Goal: Information Seeking & Learning: Learn about a topic

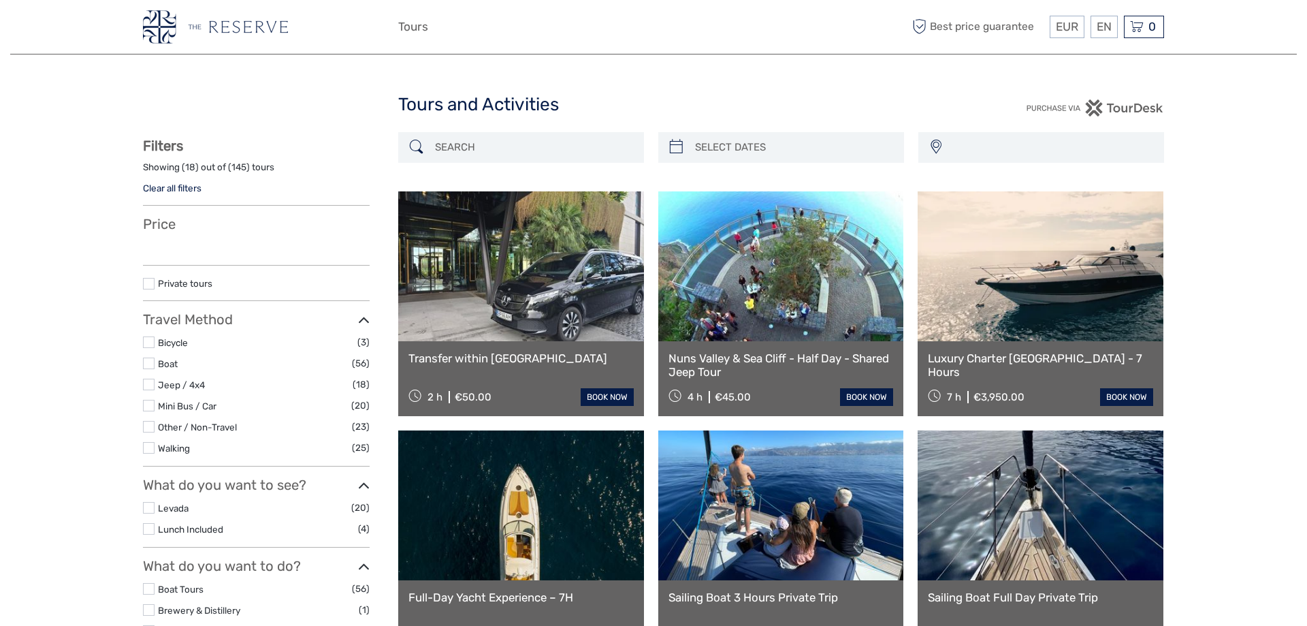
select select
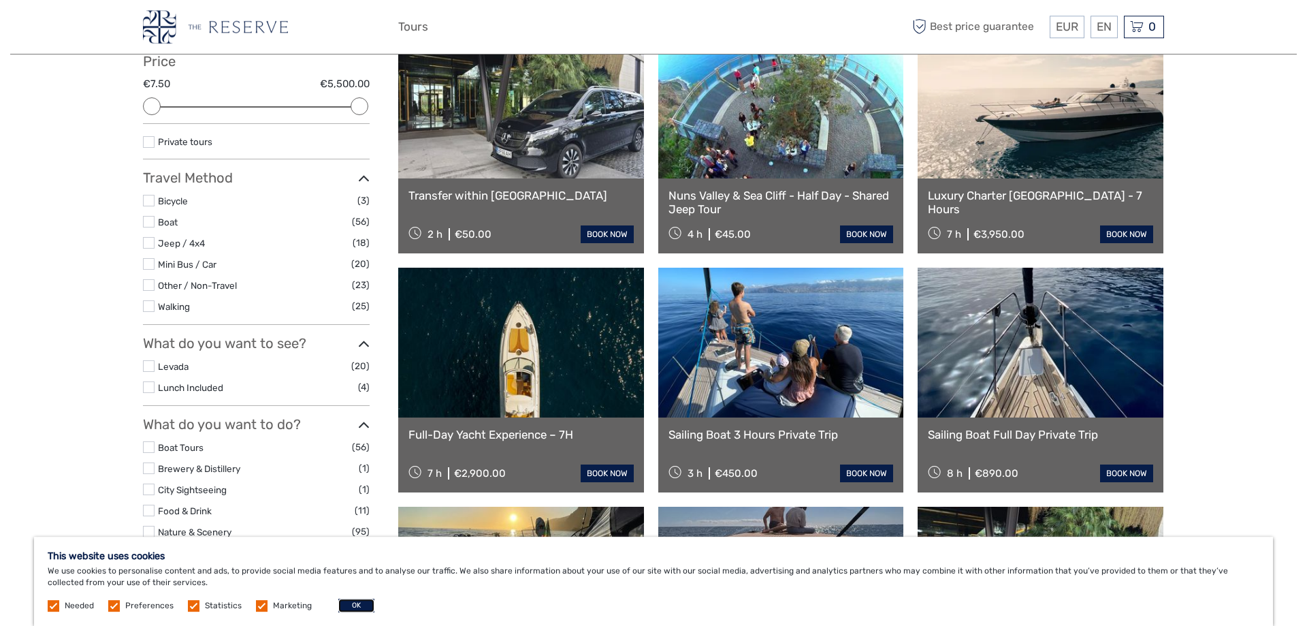
click at [362, 602] on button "OK" at bounding box center [356, 606] width 36 height 14
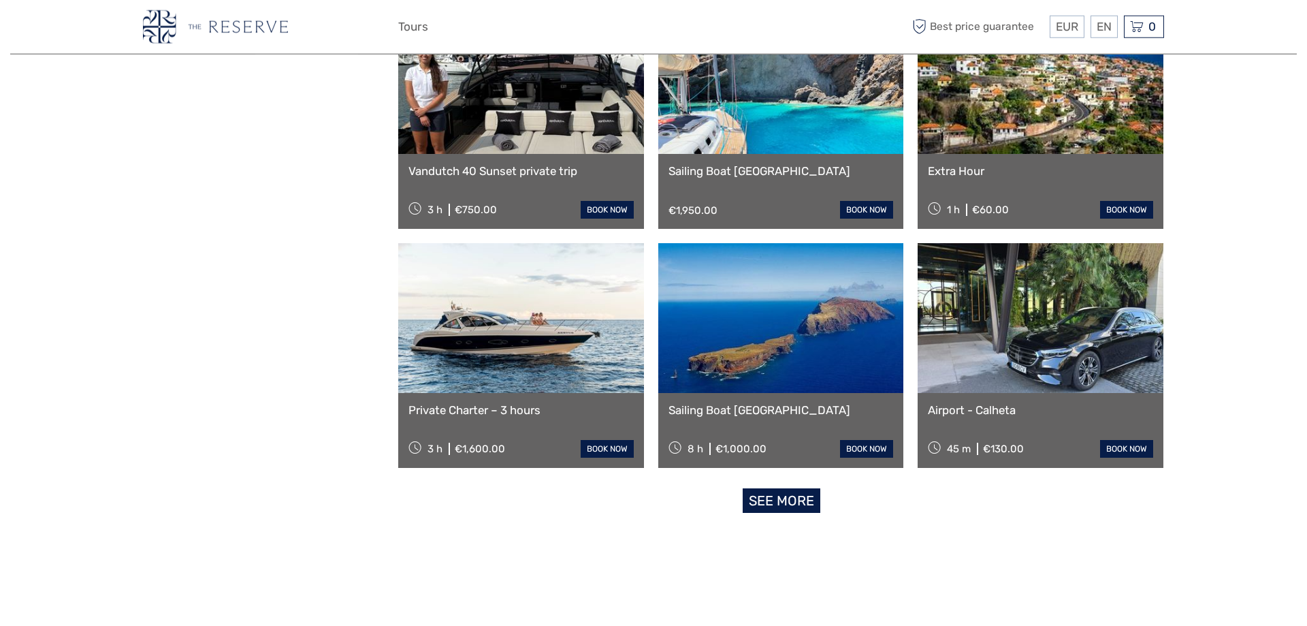
scroll to position [1150, 0]
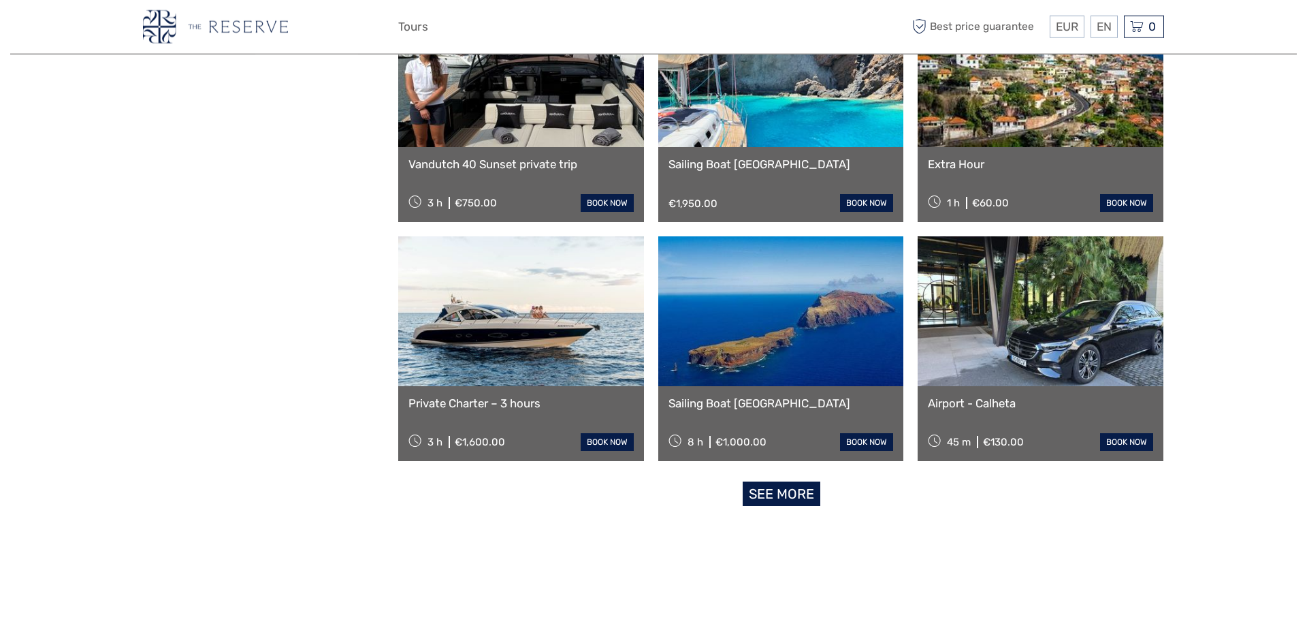
click at [783, 484] on link "See more" at bounding box center [782, 493] width 78 height 25
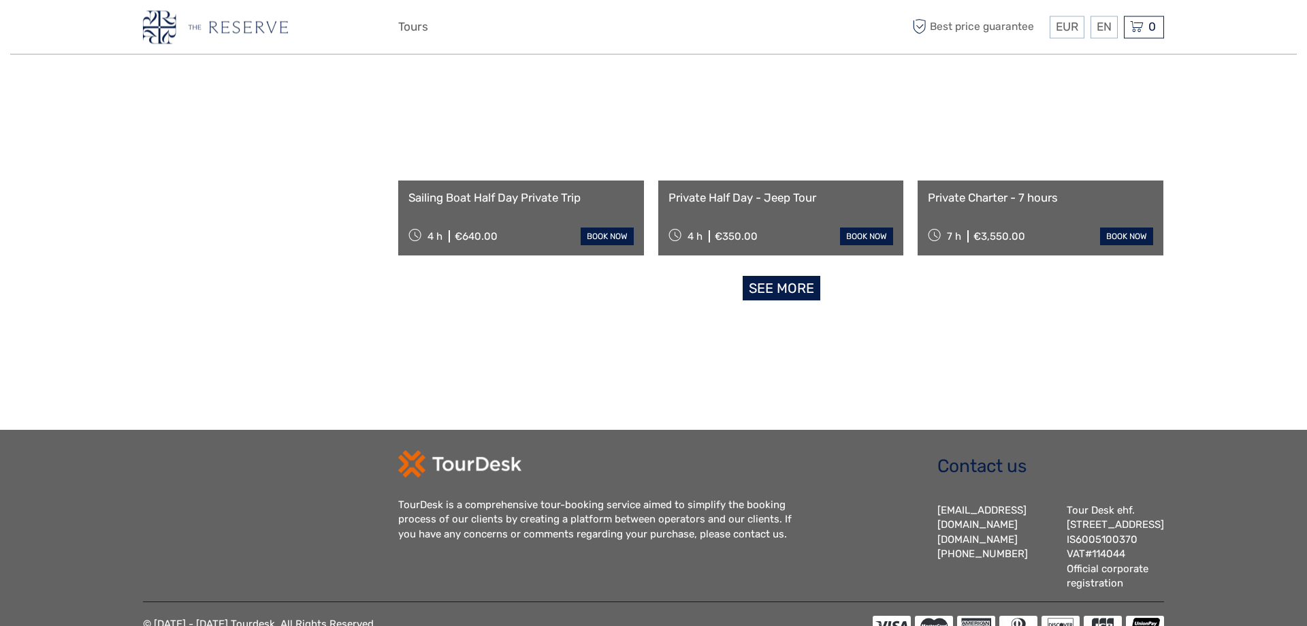
scroll to position [2801, 0]
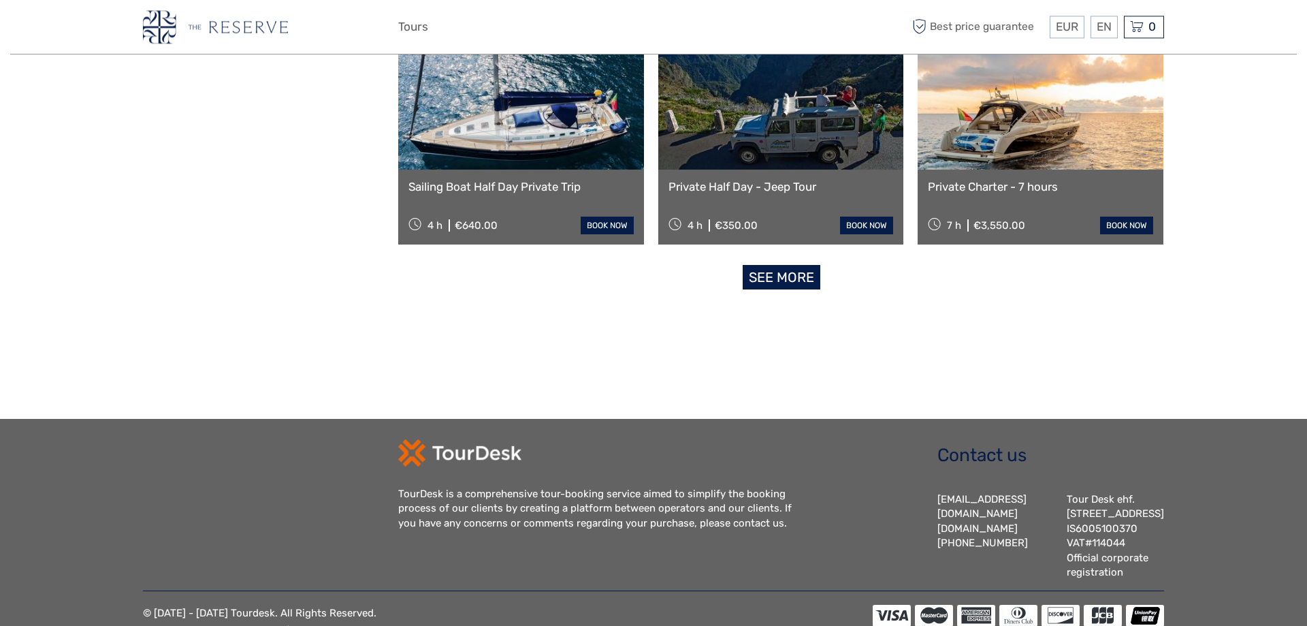
click at [786, 282] on link "See more" at bounding box center [782, 277] width 78 height 25
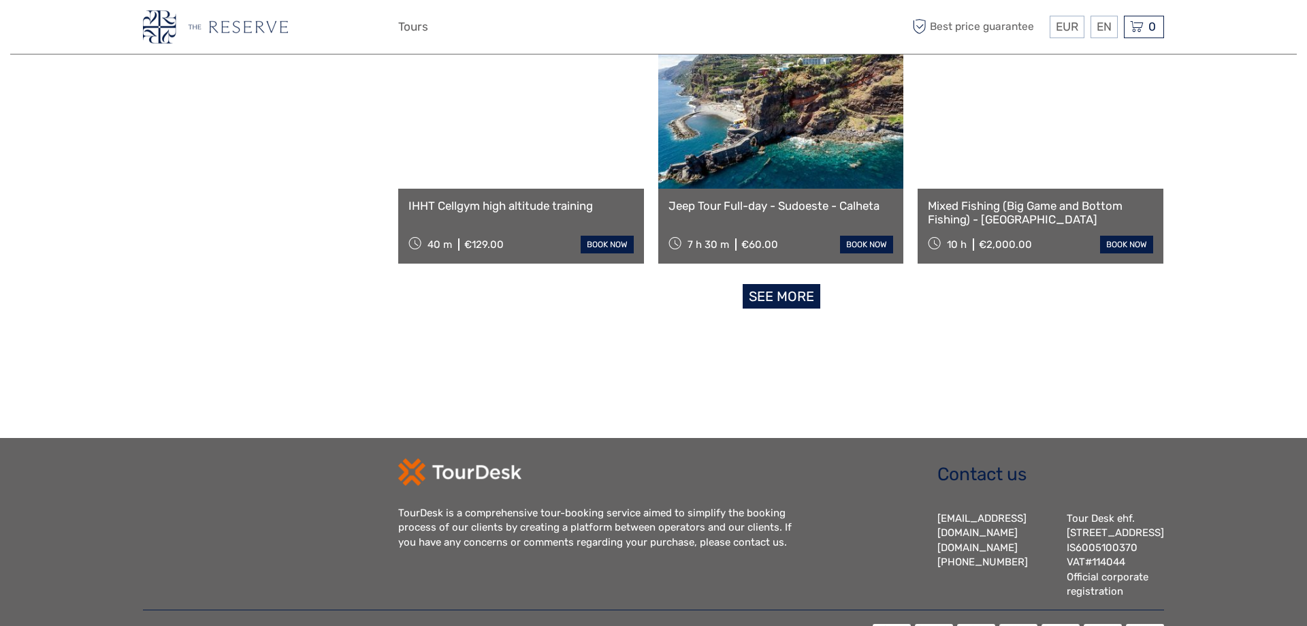
scroll to position [4273, 0]
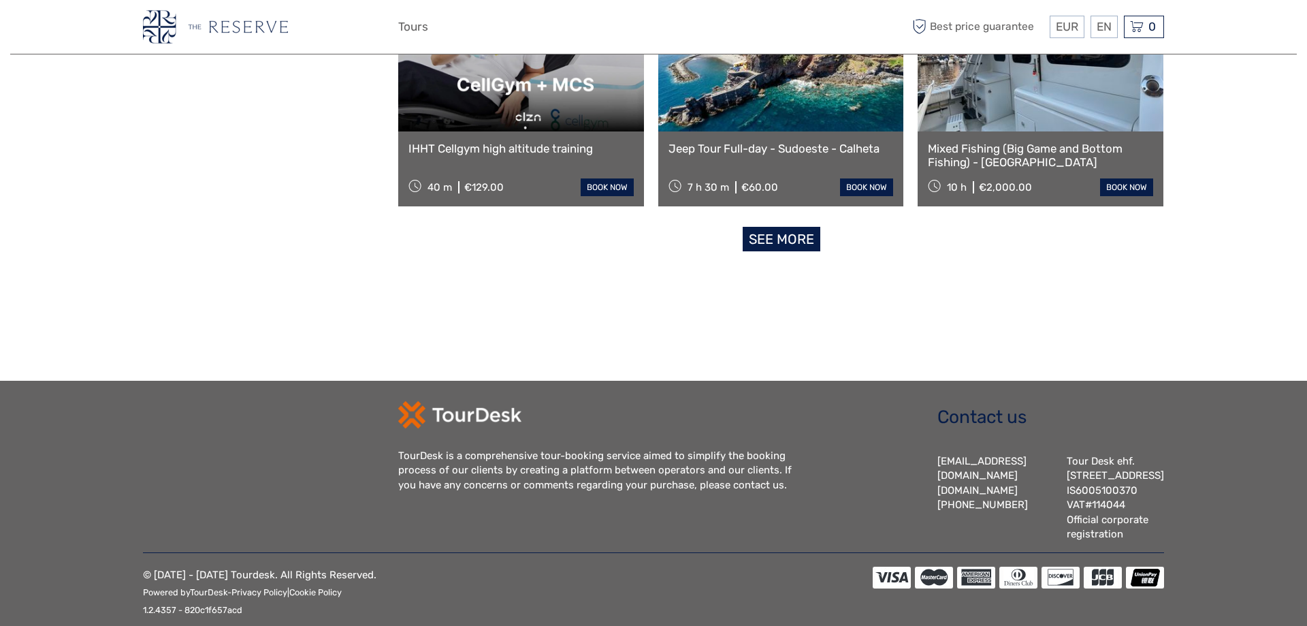
click at [793, 240] on link "See more" at bounding box center [782, 239] width 78 height 25
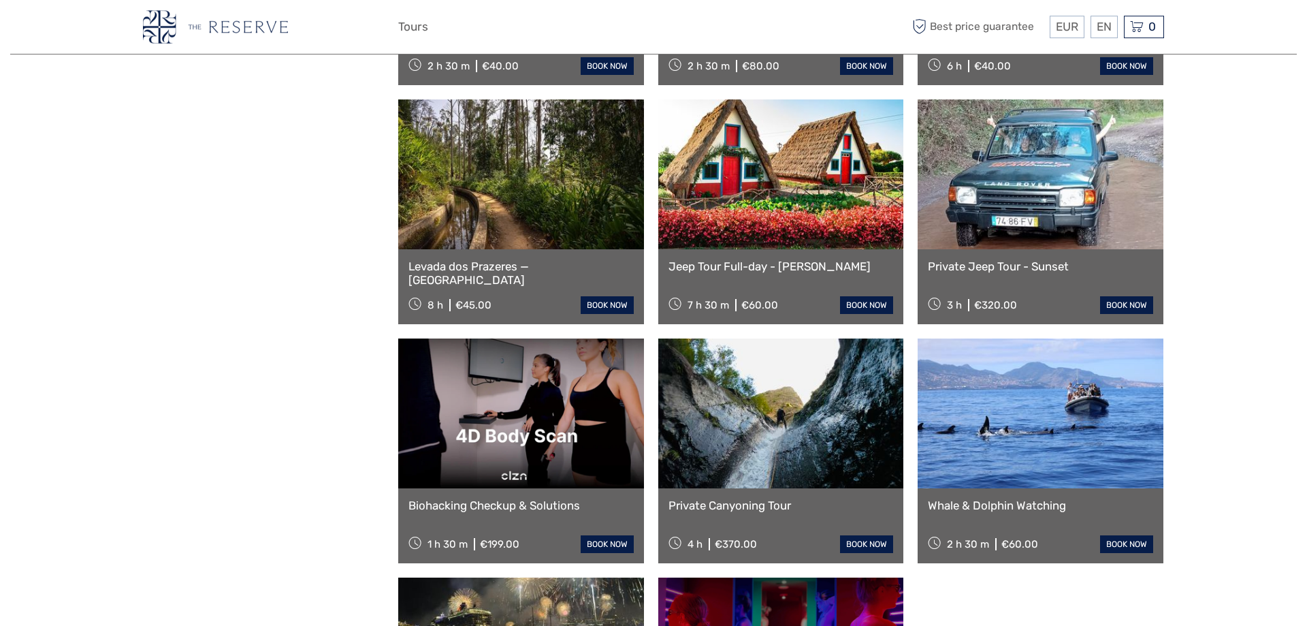
scroll to position [4651, 0]
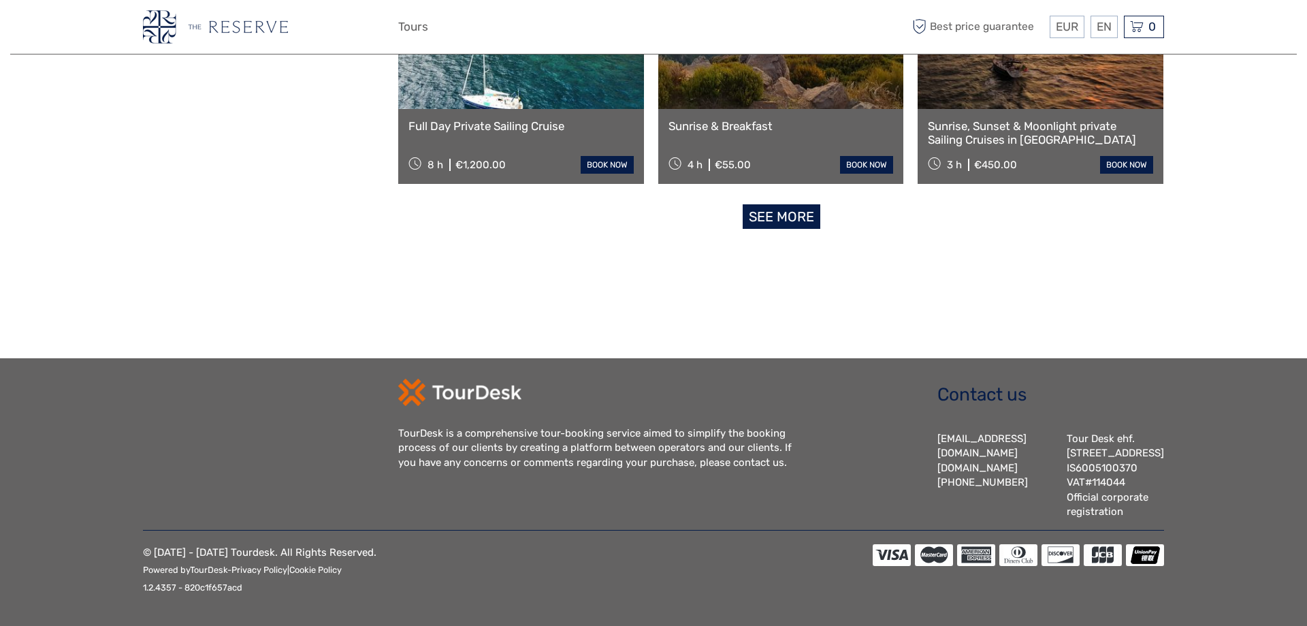
click at [796, 204] on link "See more" at bounding box center [782, 216] width 78 height 25
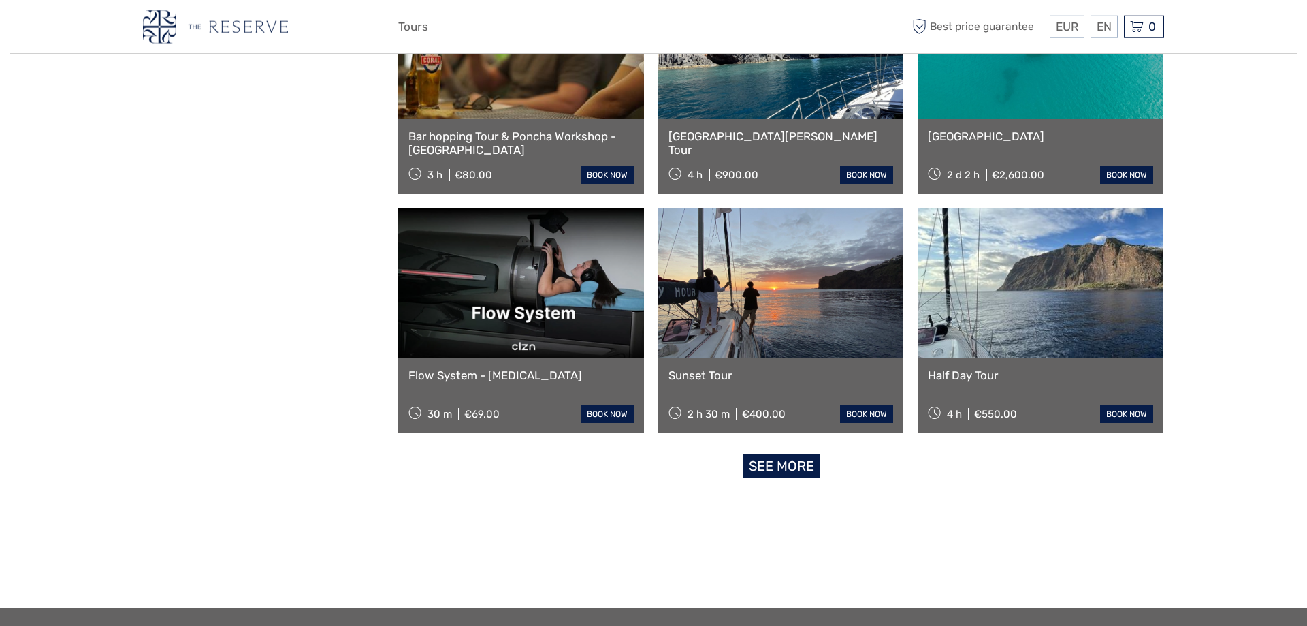
scroll to position [6916, 0]
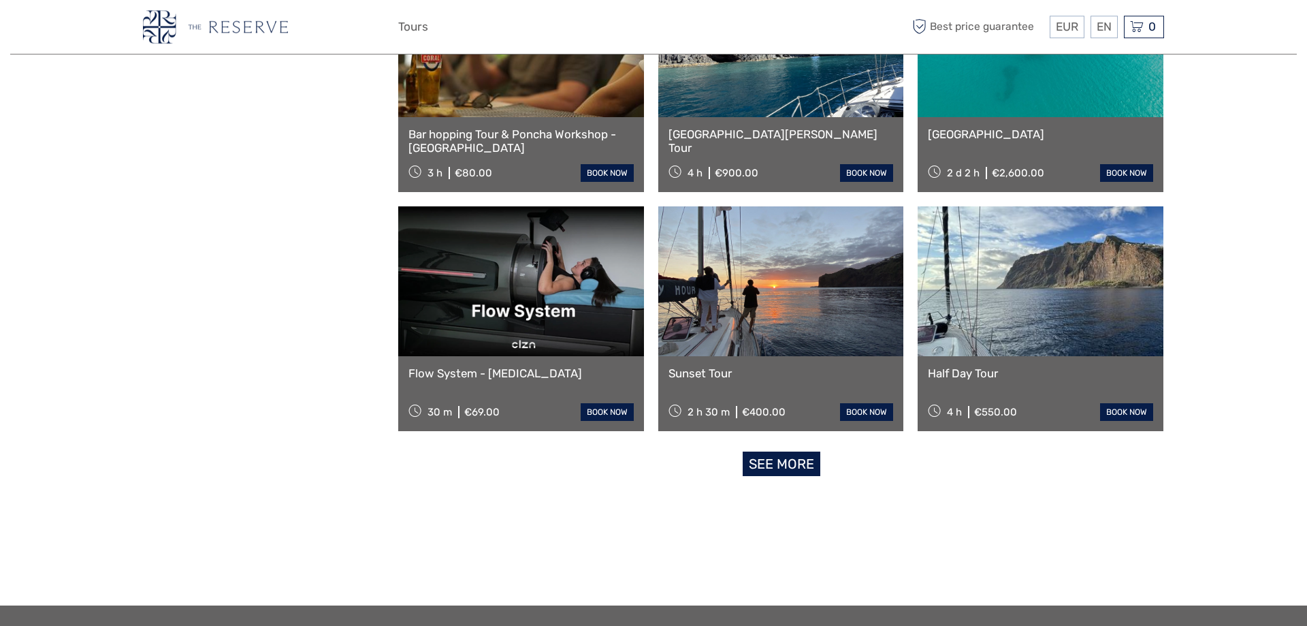
click at [794, 472] on link "See more" at bounding box center [782, 463] width 78 height 25
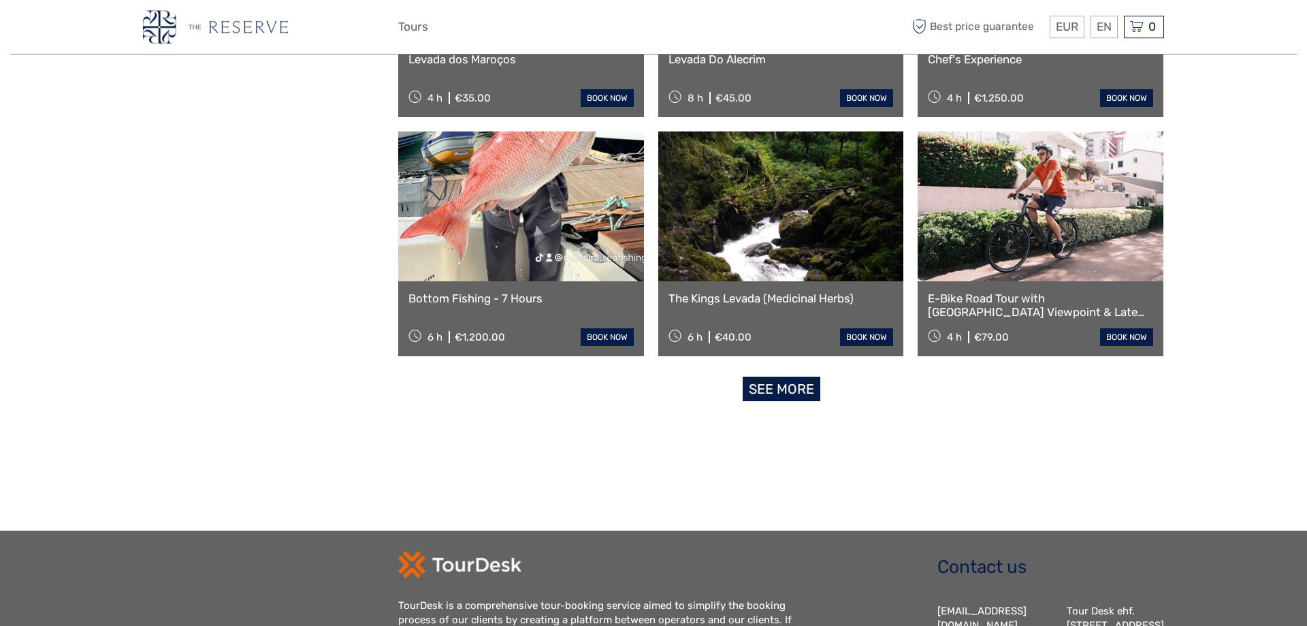
scroll to position [8432, 0]
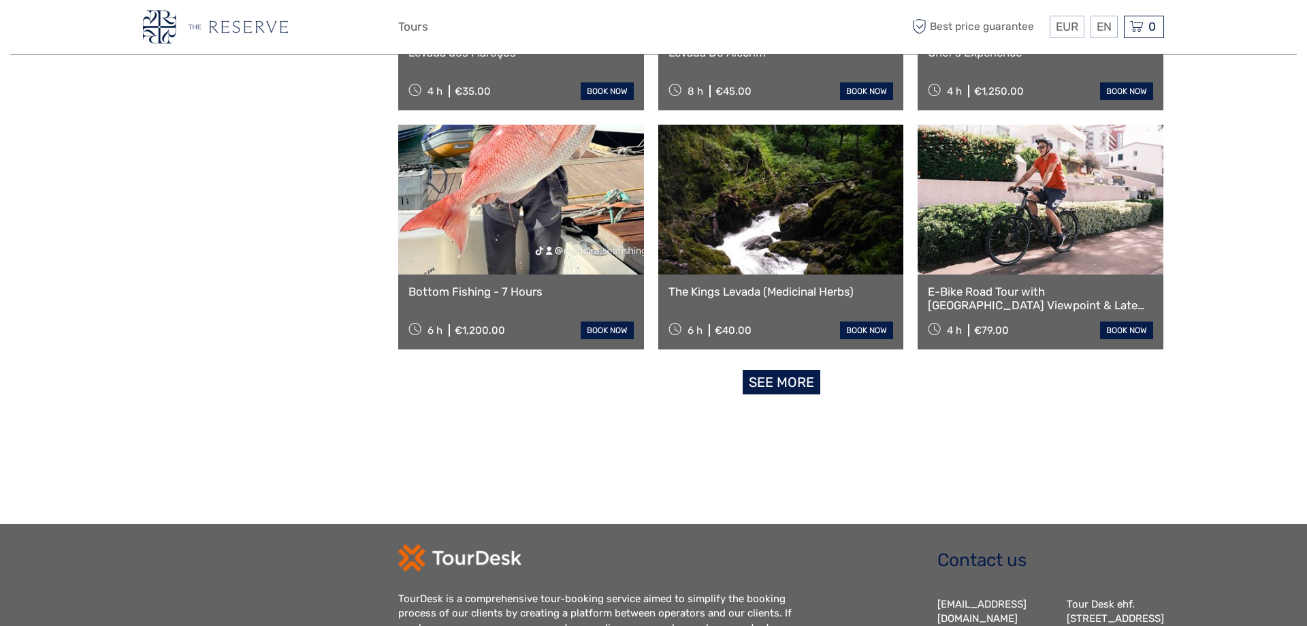
click at [780, 387] on link "See more" at bounding box center [782, 382] width 78 height 25
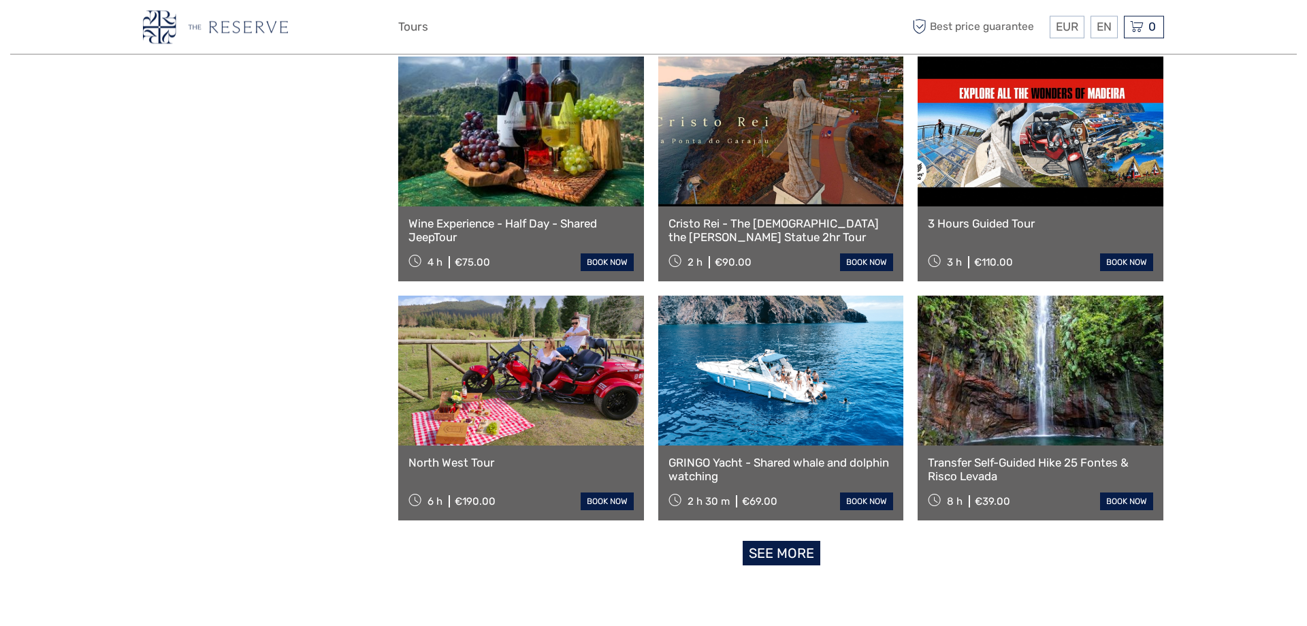
scroll to position [9745, 0]
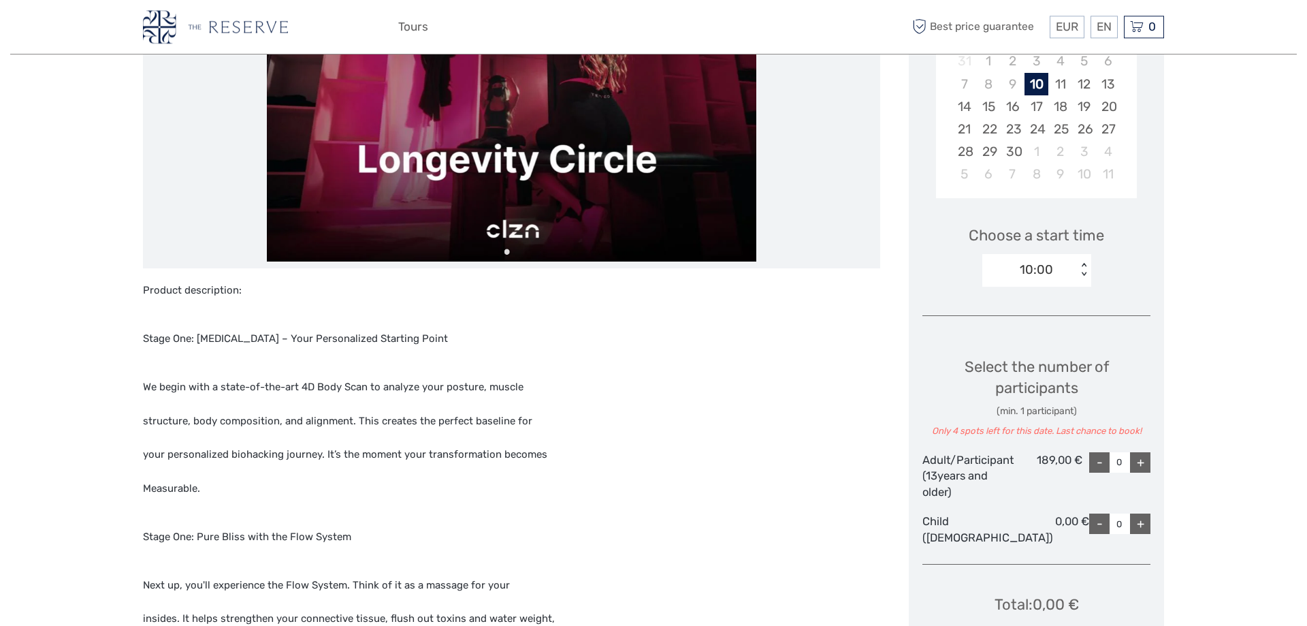
scroll to position [357, 0]
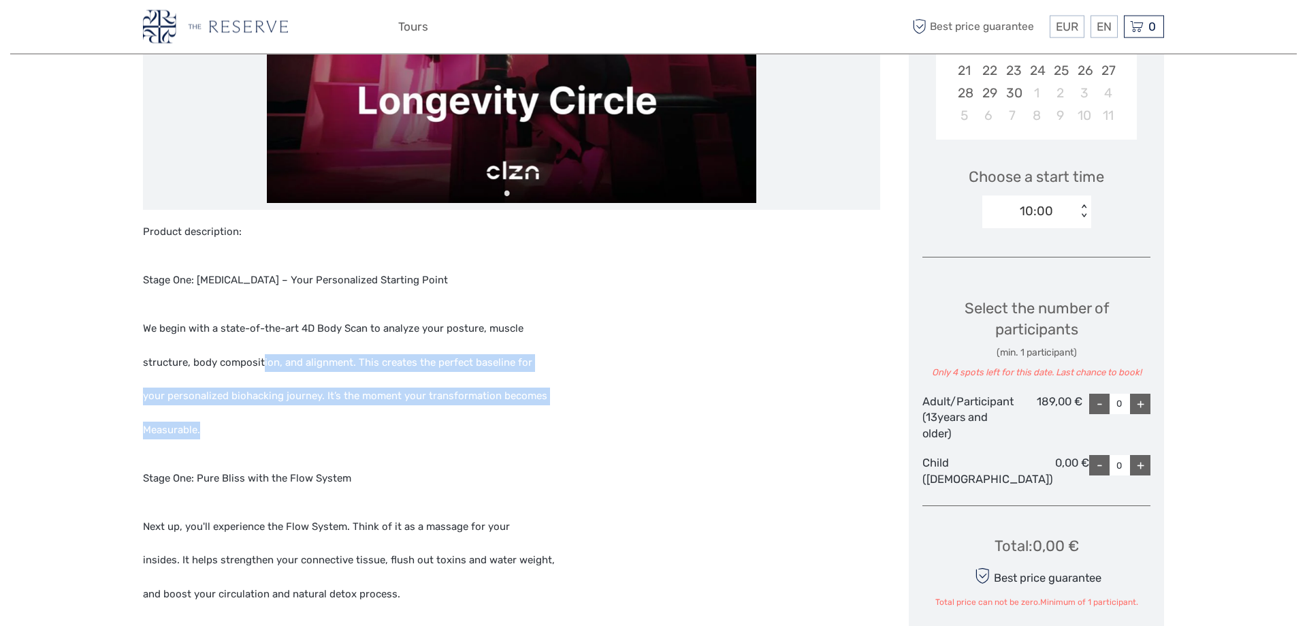
drag, startPoint x: 264, startPoint y: 359, endPoint x: 273, endPoint y: 437, distance: 78.9
click at [273, 437] on span "Product description: Stage One: Full Body Scan – Your Personalized Starting Poi…" at bounding box center [511, 626] width 737 height 806
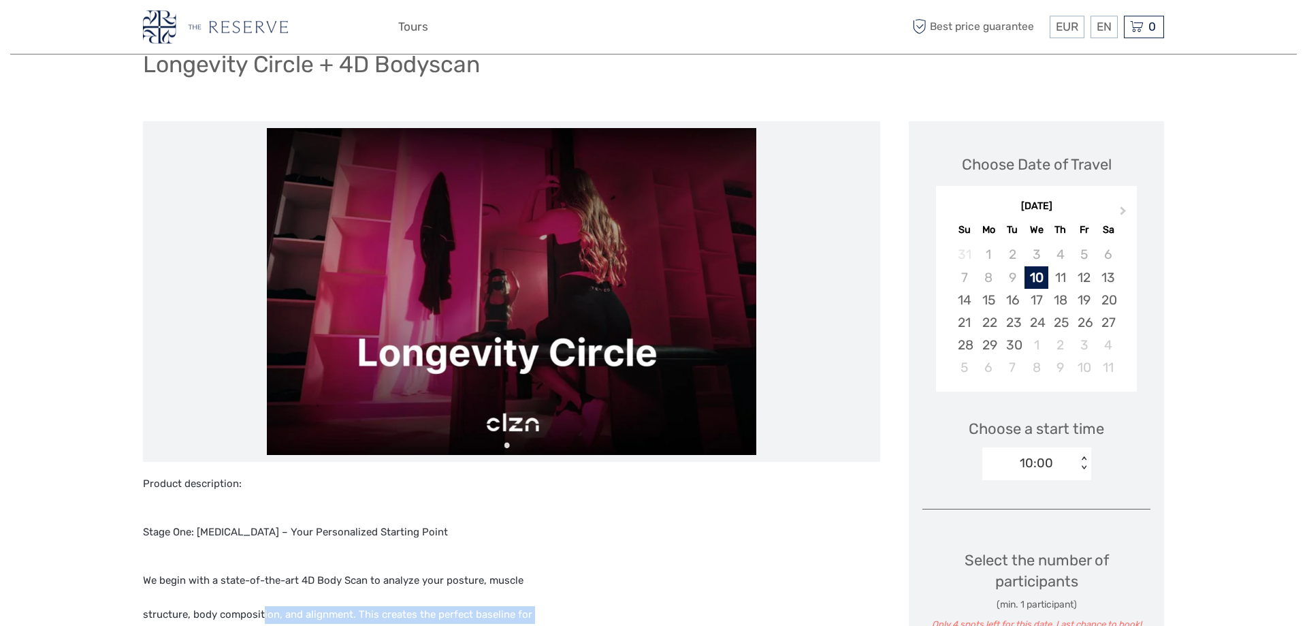
scroll to position [101, 0]
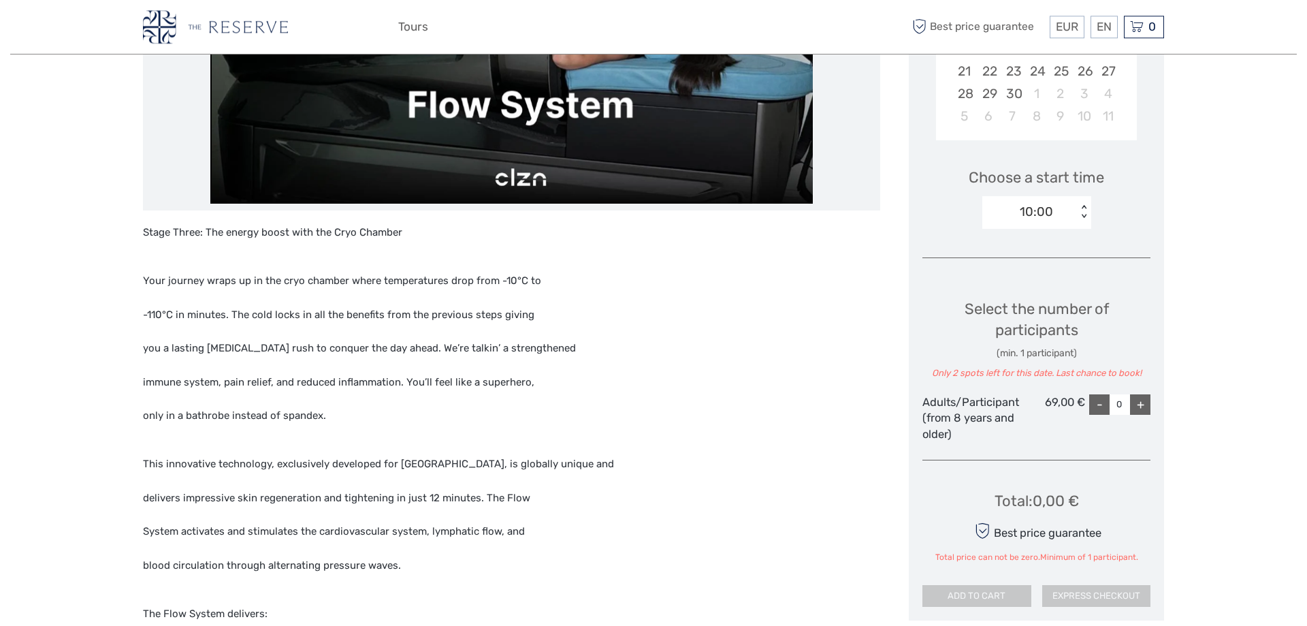
scroll to position [280, 0]
